Goal: Transaction & Acquisition: Purchase product/service

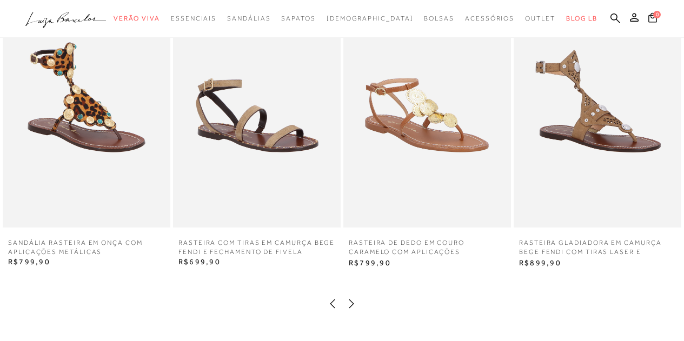
click at [352, 301] on icon at bounding box center [351, 303] width 11 height 11
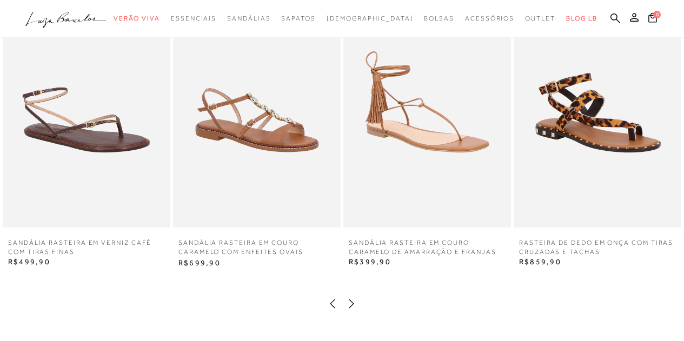
click at [352, 301] on icon at bounding box center [351, 303] width 11 height 11
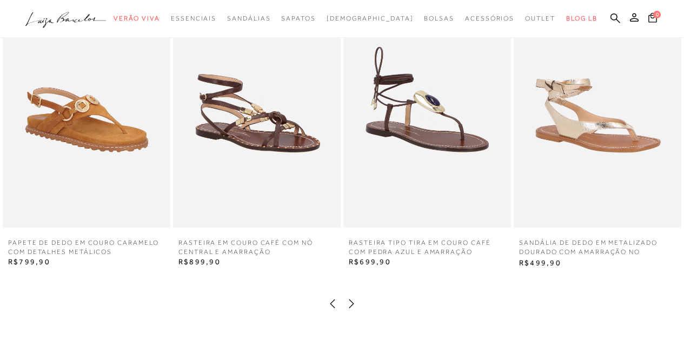
click at [352, 301] on icon at bounding box center [351, 303] width 11 height 11
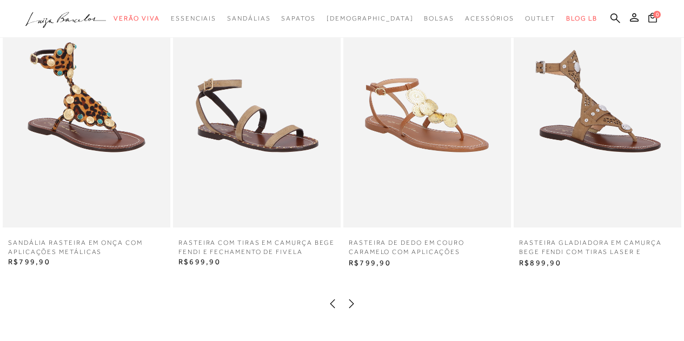
click at [352, 301] on icon at bounding box center [351, 303] width 11 height 11
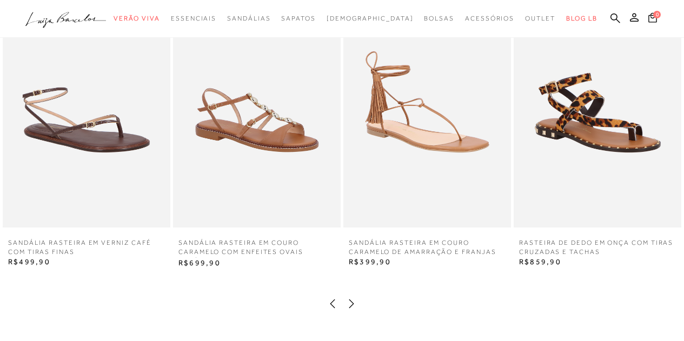
click at [352, 301] on icon at bounding box center [351, 303] width 11 height 11
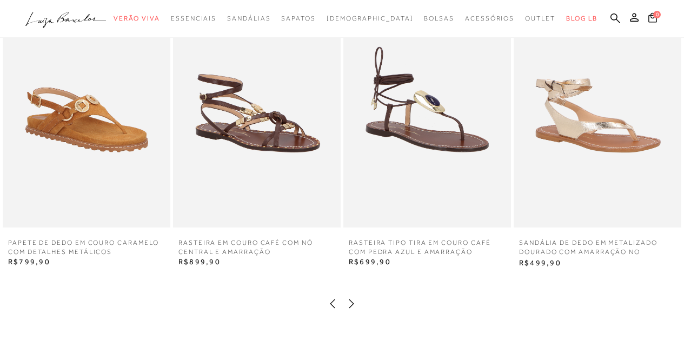
click at [352, 301] on icon at bounding box center [351, 303] width 11 height 11
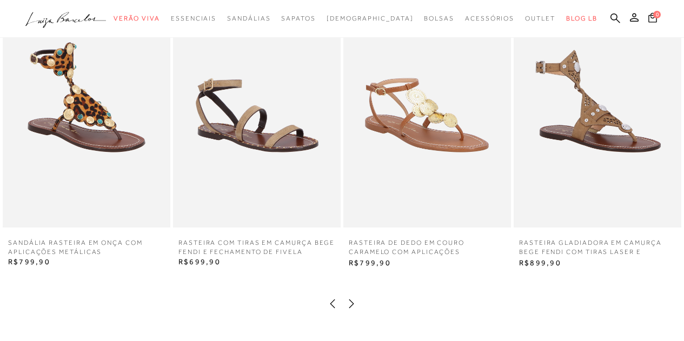
click at [352, 301] on icon at bounding box center [351, 303] width 11 height 11
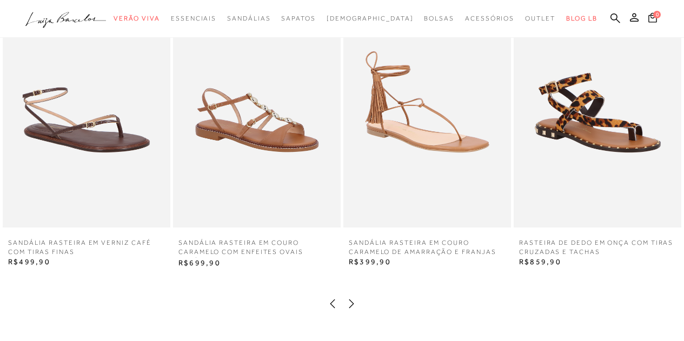
click at [352, 301] on icon at bounding box center [351, 303] width 11 height 11
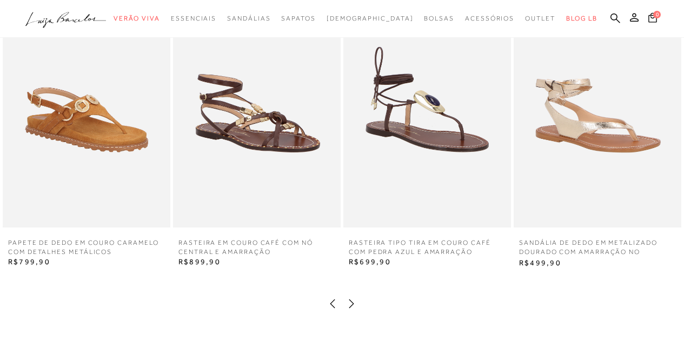
click at [352, 301] on icon at bounding box center [351, 303] width 11 height 11
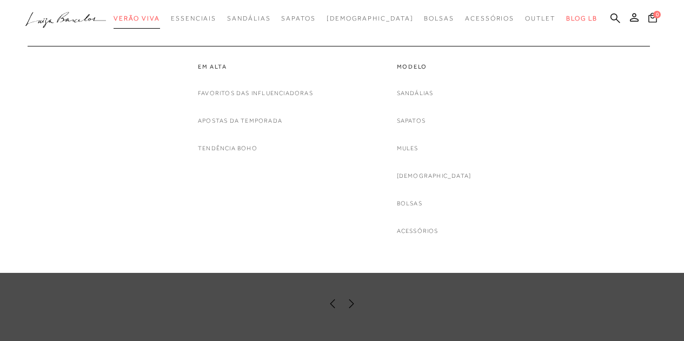
click at [160, 17] on span "Verão Viva" at bounding box center [136, 19] width 46 height 8
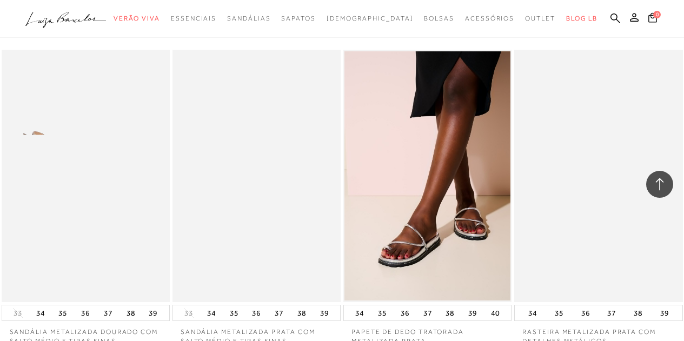
scroll to position [1837, 0]
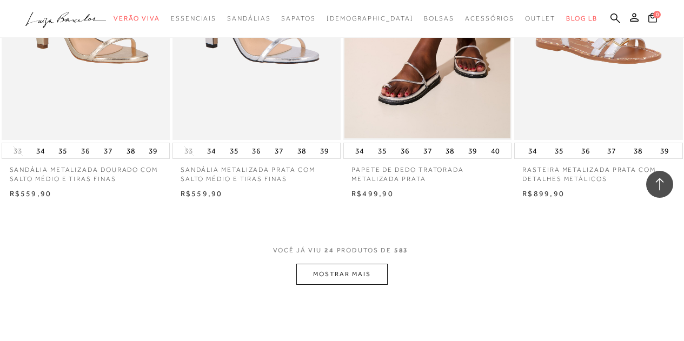
click at [363, 264] on button "MOSTRAR MAIS" at bounding box center [341, 274] width 91 height 21
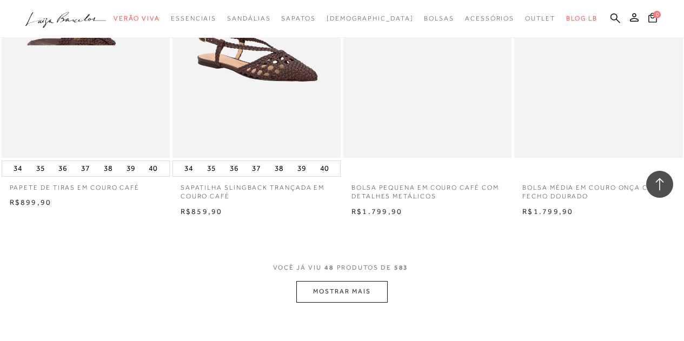
scroll to position [3890, 0]
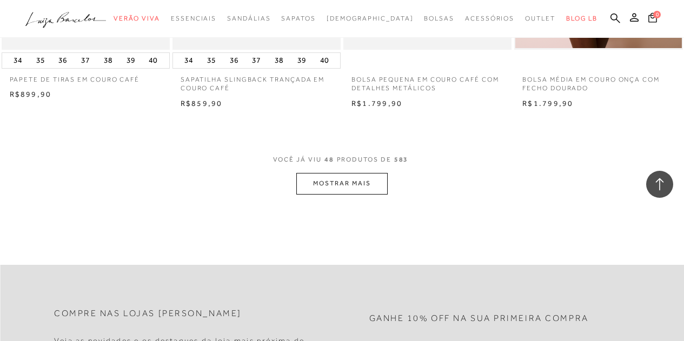
click at [366, 177] on button "MOSTRAR MAIS" at bounding box center [341, 183] width 91 height 21
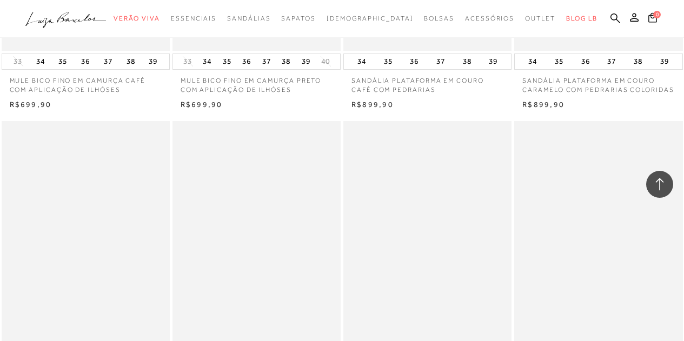
scroll to position [5727, 0]
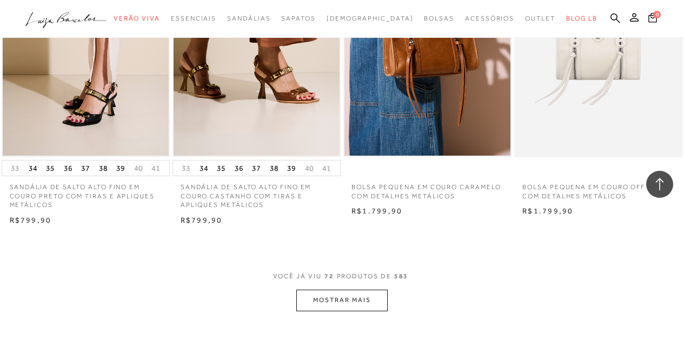
click at [340, 290] on button "MOSTRAR MAIS" at bounding box center [341, 300] width 91 height 21
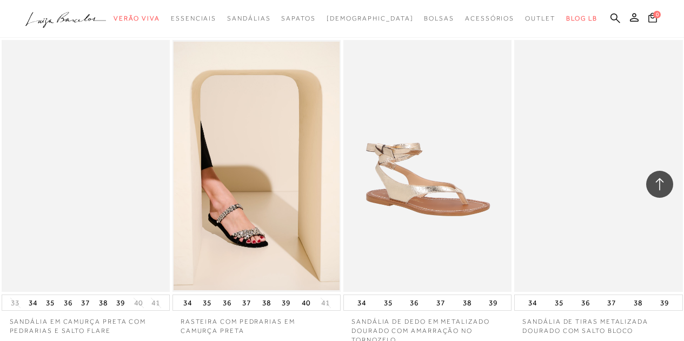
scroll to position [7781, 0]
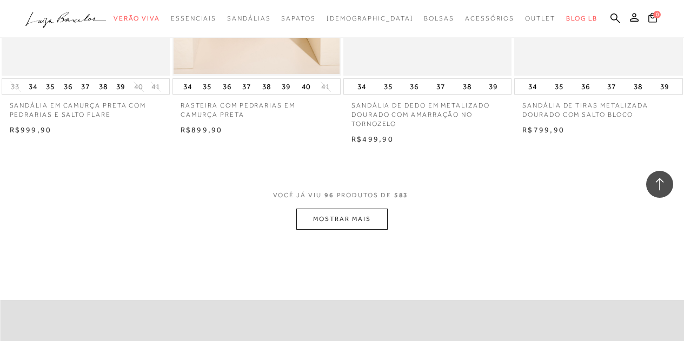
click at [333, 215] on button "MOSTRAR MAIS" at bounding box center [341, 219] width 91 height 21
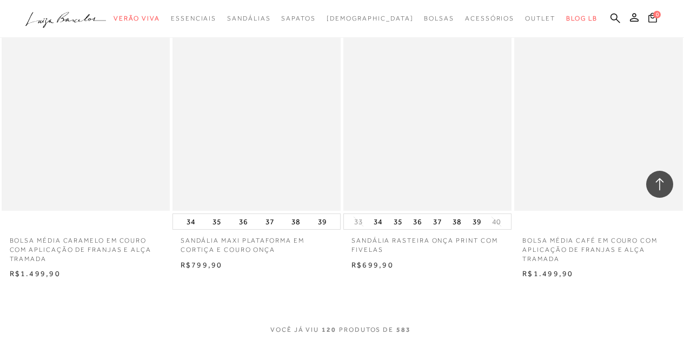
scroll to position [9726, 0]
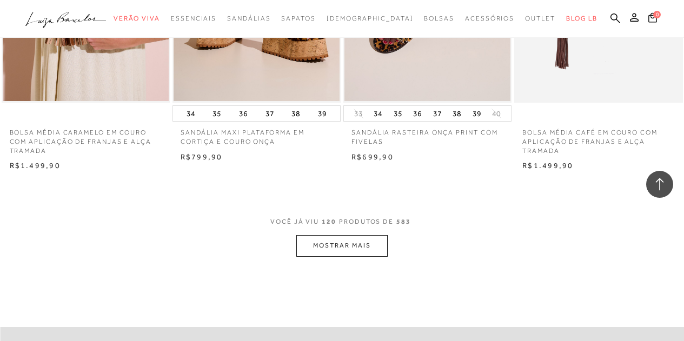
click at [348, 236] on button "MOSTRAR MAIS" at bounding box center [341, 245] width 91 height 21
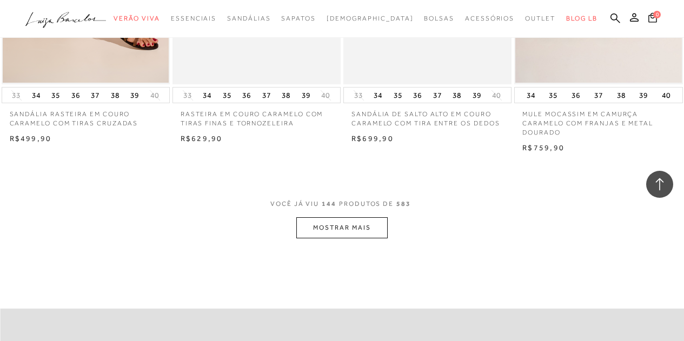
scroll to position [11779, 0]
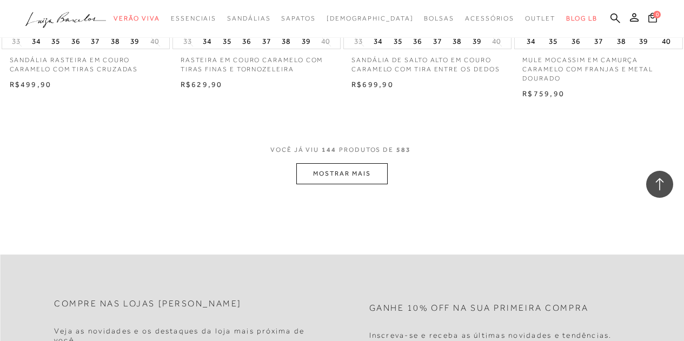
click at [337, 163] on button "MOSTRAR MAIS" at bounding box center [341, 173] width 91 height 21
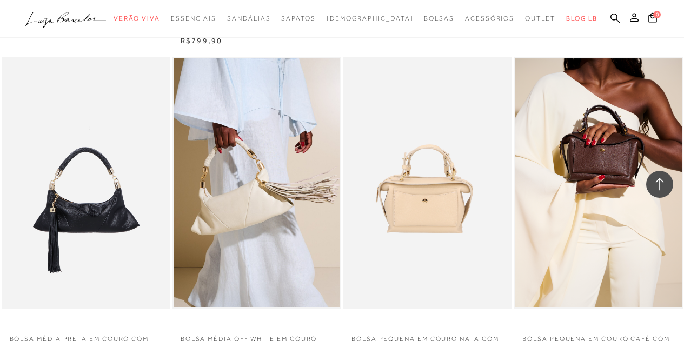
scroll to position [13670, 0]
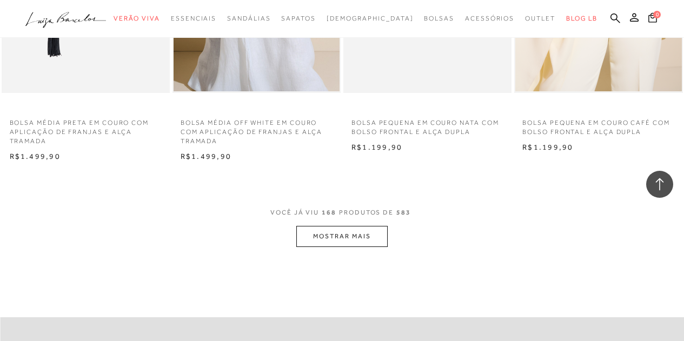
click at [346, 229] on button "MOSTRAR MAIS" at bounding box center [341, 236] width 91 height 21
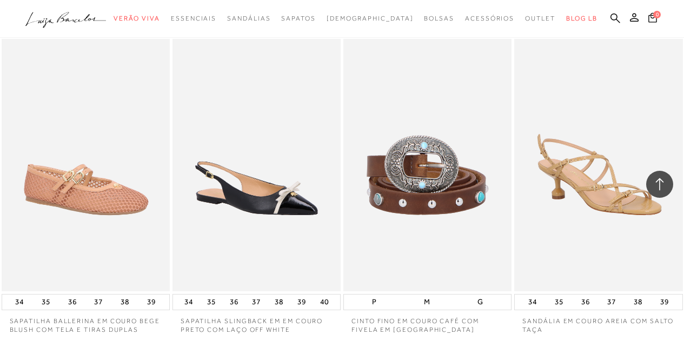
scroll to position [15723, 0]
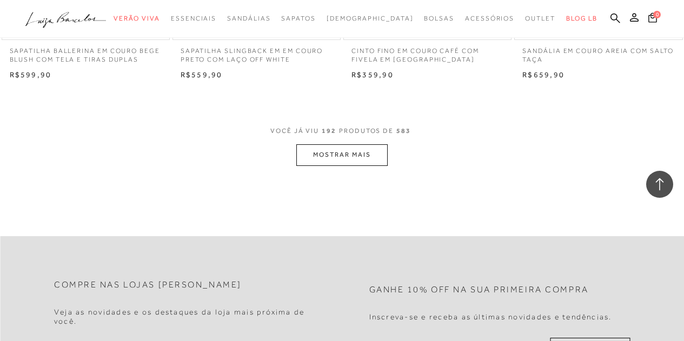
click at [350, 148] on button "MOSTRAR MAIS" at bounding box center [341, 154] width 91 height 21
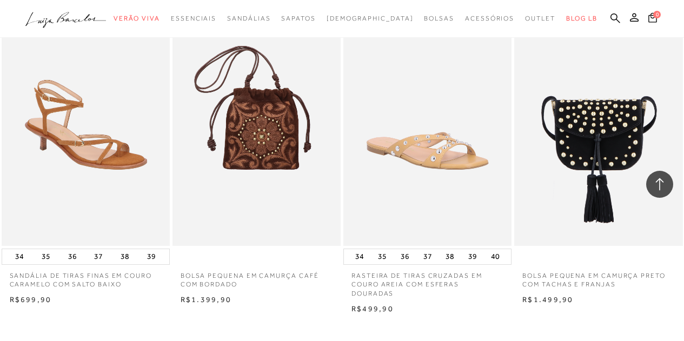
scroll to position [17614, 0]
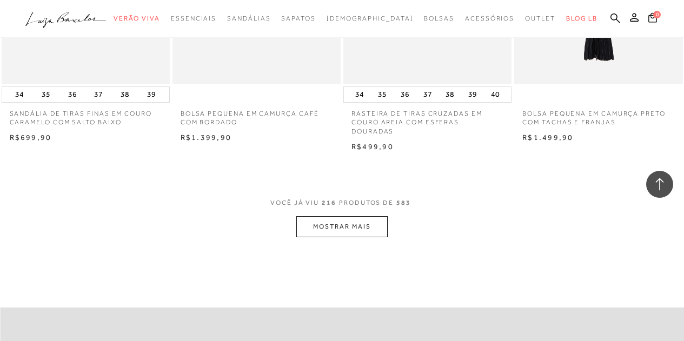
click at [316, 216] on button "MOSTRAR MAIS" at bounding box center [341, 226] width 91 height 21
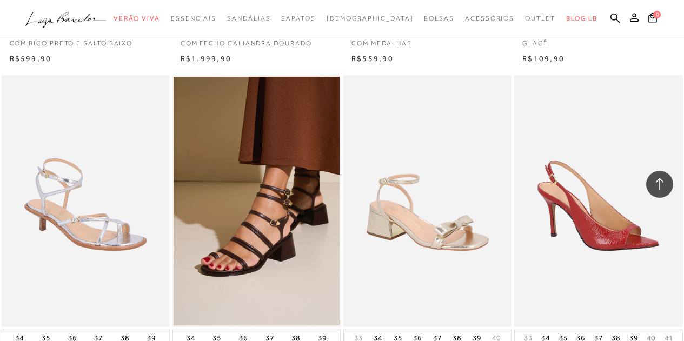
scroll to position [27448, 0]
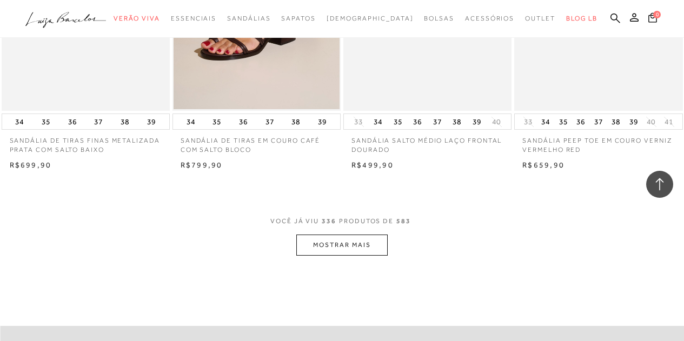
click at [329, 240] on button "MOSTRAR MAIS" at bounding box center [341, 244] width 91 height 21
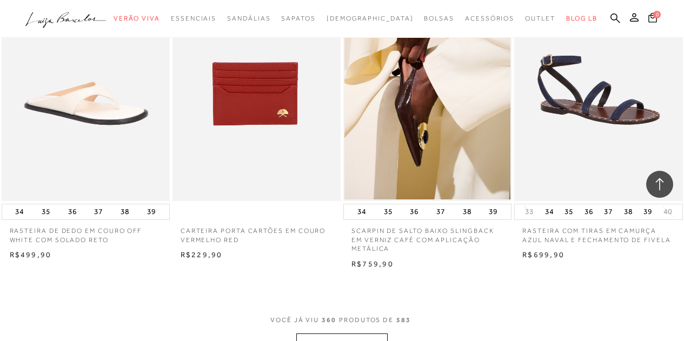
scroll to position [29502, 0]
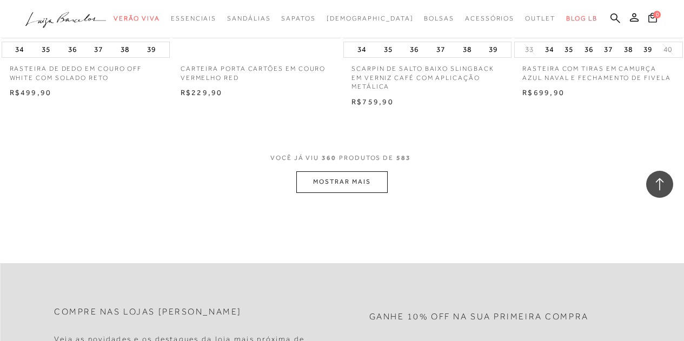
click at [354, 178] on button "MOSTRAR MAIS" at bounding box center [341, 181] width 91 height 21
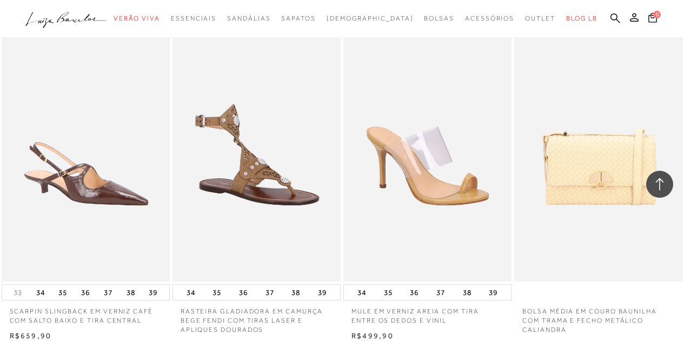
scroll to position [31447, 0]
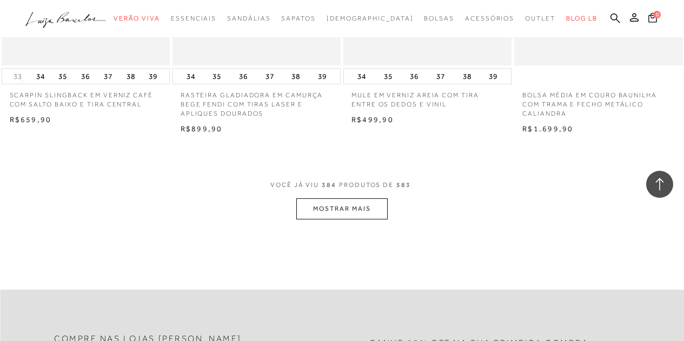
click at [333, 198] on button "MOSTRAR MAIS" at bounding box center [341, 208] width 91 height 21
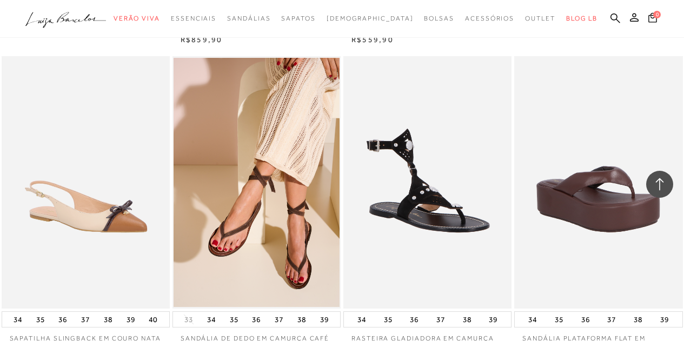
scroll to position [33392, 0]
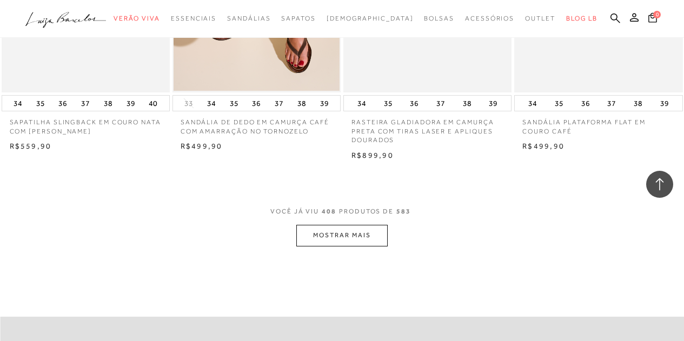
click at [356, 231] on button "MOSTRAR MAIS" at bounding box center [341, 235] width 91 height 21
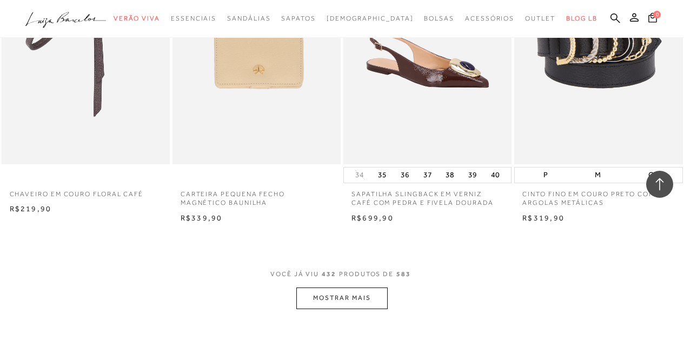
scroll to position [35445, 0]
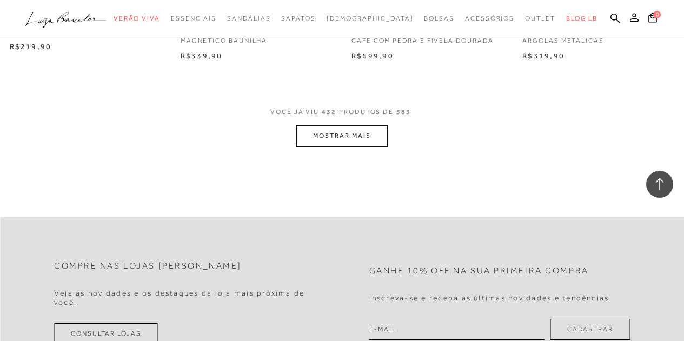
click at [330, 125] on button "MOSTRAR MAIS" at bounding box center [341, 135] width 91 height 21
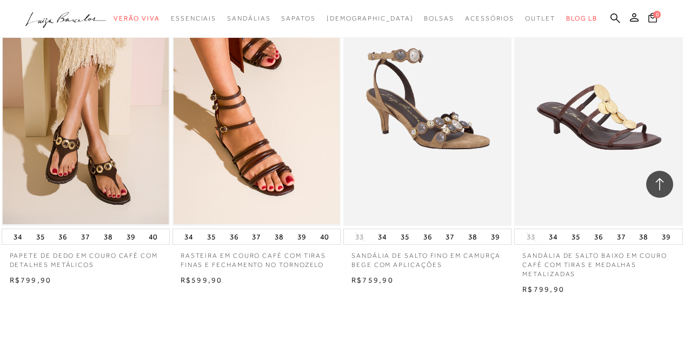
scroll to position [37355, 0]
